Goal: Transaction & Acquisition: Purchase product/service

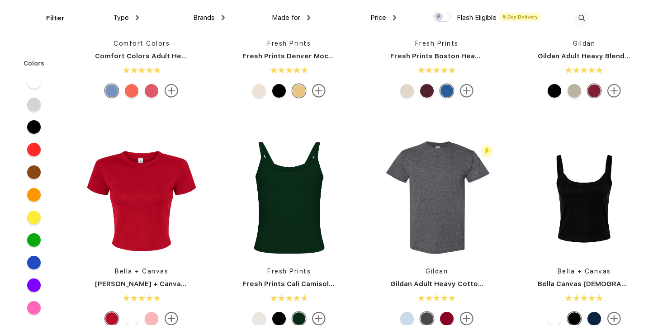
scroll to position [213, 0]
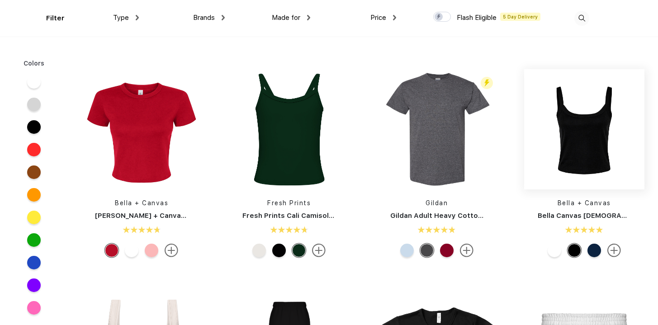
click at [576, 164] on img at bounding box center [584, 129] width 120 height 120
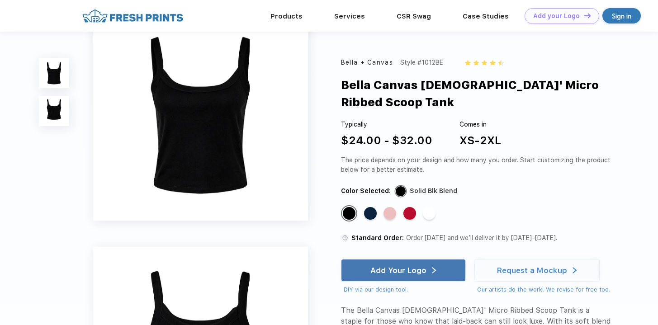
scroll to position [19, 0]
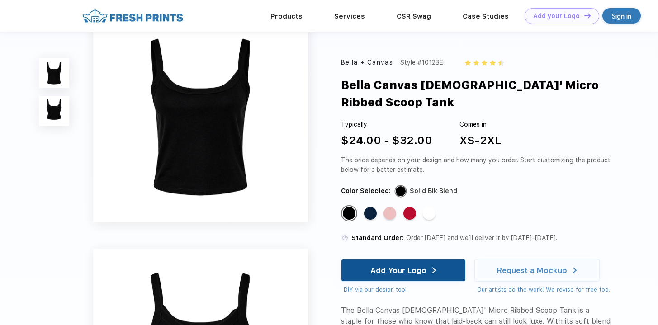
click at [430, 260] on div "Add Your Logo" at bounding box center [403, 271] width 66 height 22
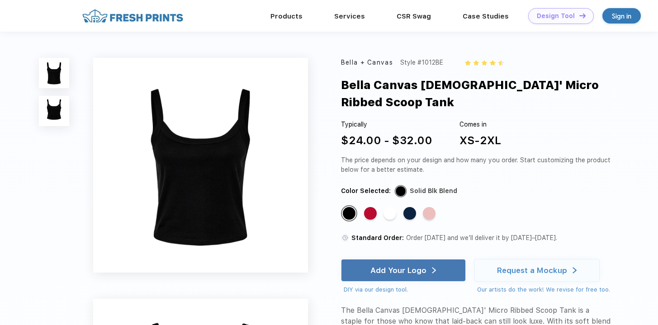
click at [541, 21] on link "Add your Logo Design Tool" at bounding box center [561, 16] width 66 height 16
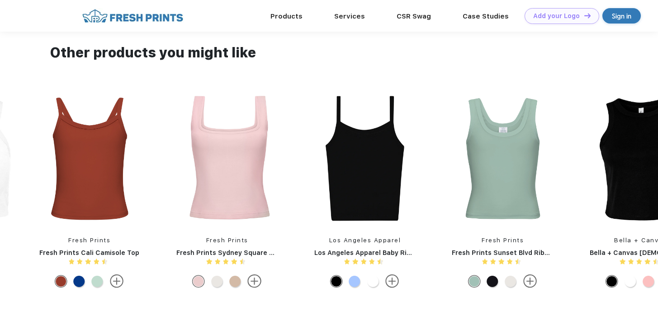
scroll to position [614, 0]
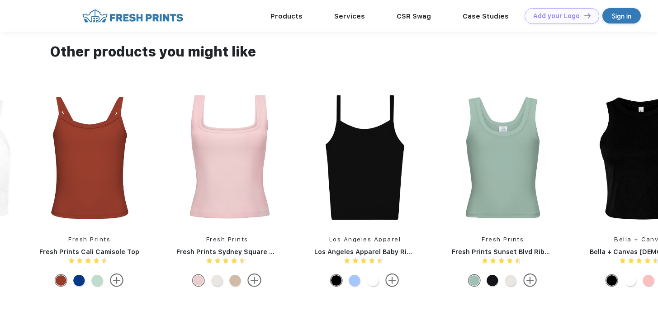
click at [366, 179] on img at bounding box center [365, 158] width 120 height 132
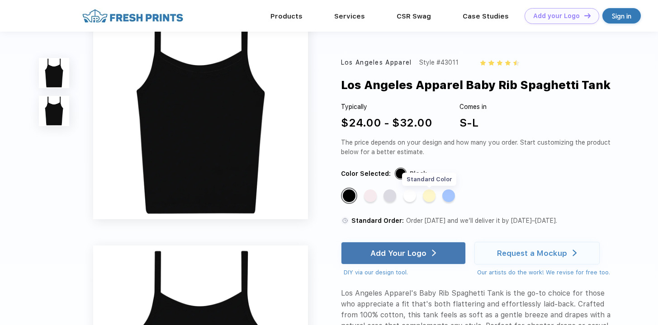
scroll to position [24, 0]
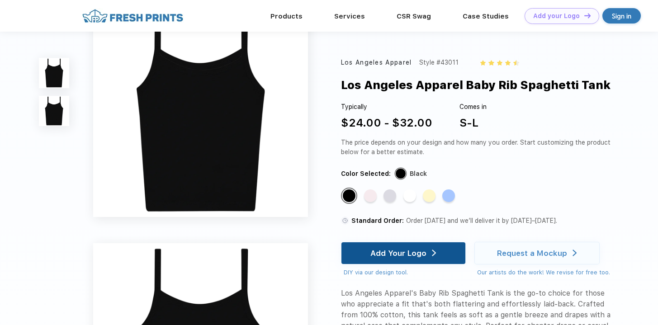
click at [426, 253] on div "Add Your Logo" at bounding box center [398, 253] width 56 height 9
